Goal: Find specific page/section: Find specific page/section

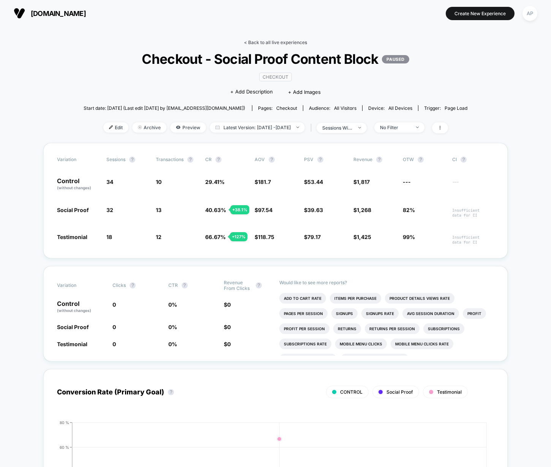
click at [270, 43] on link "< Back to all live experiences" at bounding box center [275, 42] width 63 height 6
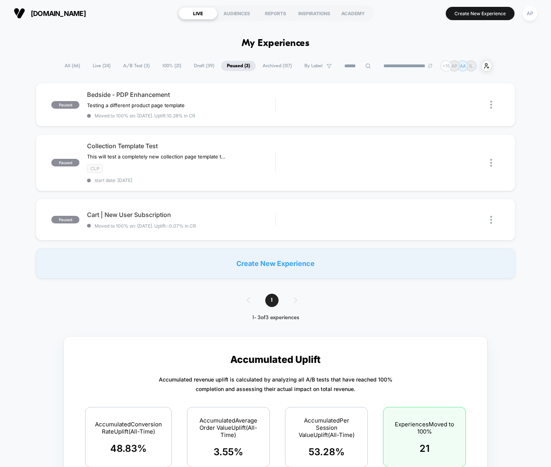
click at [140, 65] on span "A/B Test ( 3 )" at bounding box center [136, 66] width 38 height 10
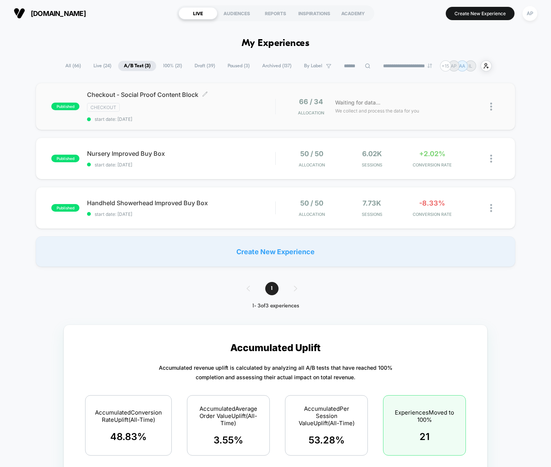
click at [247, 110] on div "CHECKOUT" at bounding box center [181, 107] width 188 height 9
